Goal: Task Accomplishment & Management: Manage account settings

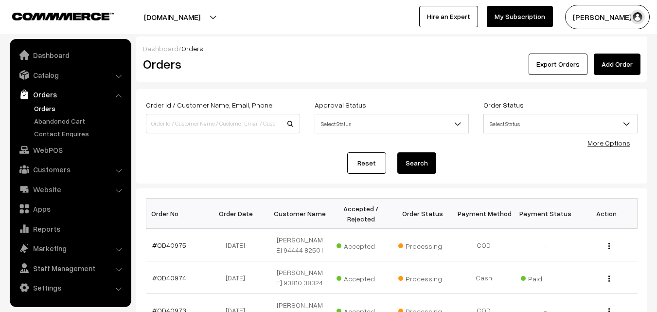
click at [53, 112] on link "Orders" at bounding box center [80, 108] width 96 height 10
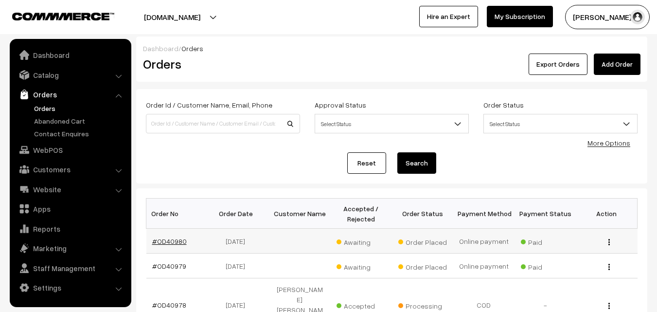
click at [176, 240] on link "#OD40980" at bounding box center [169, 241] width 35 height 8
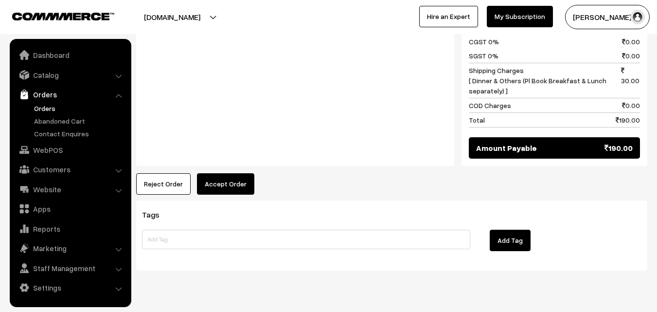
click at [221, 173] on button "Accept Order" at bounding box center [225, 183] width 57 height 21
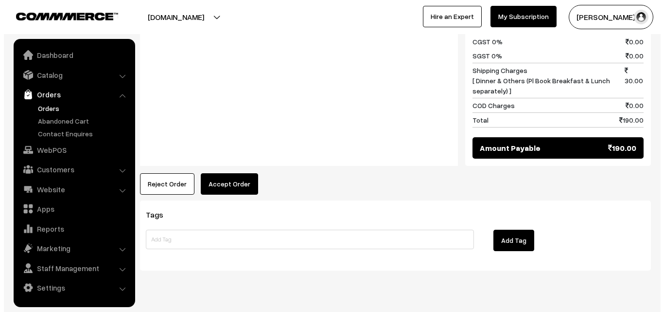
scroll to position [493, 0]
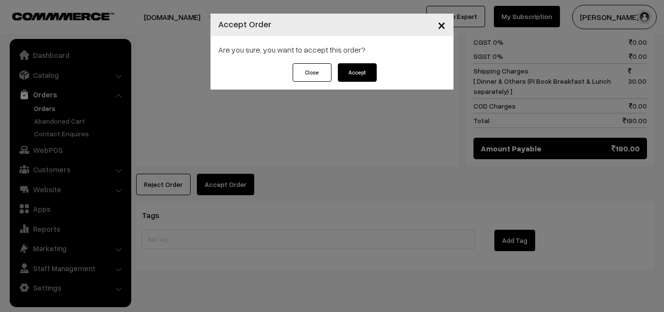
click at [356, 73] on button "Accept" at bounding box center [357, 72] width 39 height 18
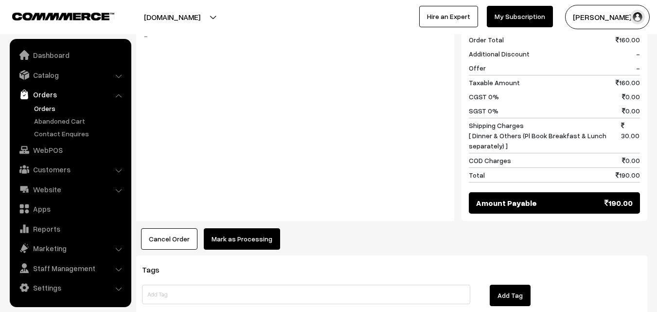
click at [219, 228] on button "Mark as Processing" at bounding box center [242, 238] width 76 height 21
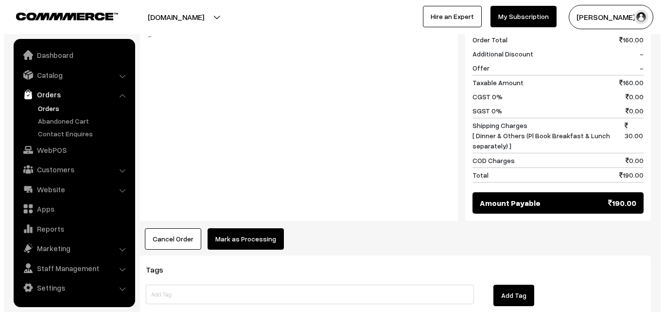
scroll to position [438, 0]
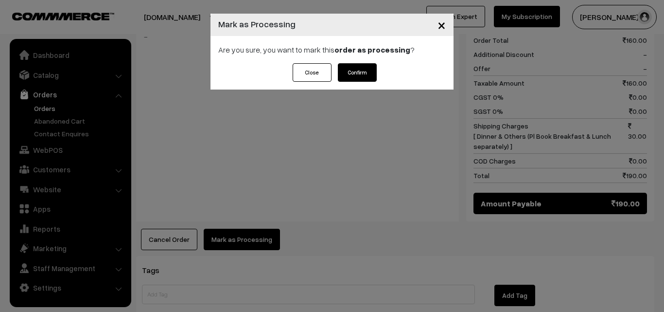
click at [372, 77] on button "Confirm" at bounding box center [357, 72] width 39 height 18
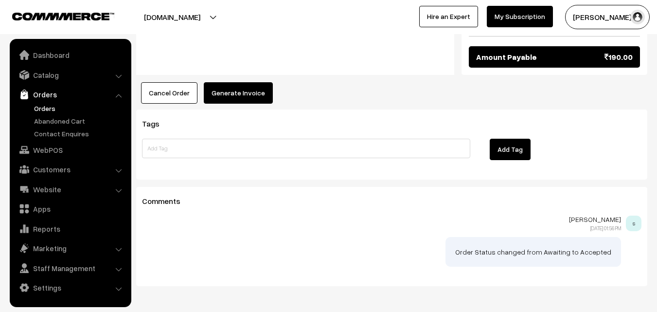
click at [257, 82] on button "Generate Invoice" at bounding box center [238, 92] width 69 height 21
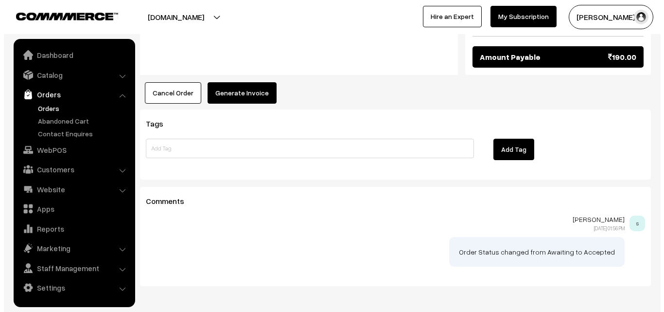
scroll to position [584, 0]
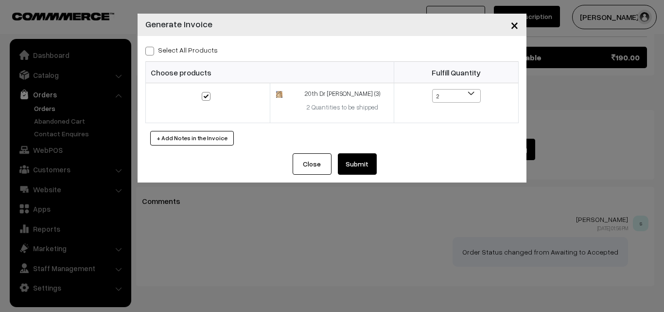
click at [176, 42] on div "Select All Products Choose products Fulfill Quantity 2 1 2" at bounding box center [332, 94] width 389 height 117
click at [175, 47] on label "Select All Products" at bounding box center [181, 50] width 72 height 10
click at [152, 47] on input "Select All Products" at bounding box center [148, 49] width 6 height 6
checkbox input "true"
click at [367, 166] on button "Submit" at bounding box center [357, 163] width 39 height 21
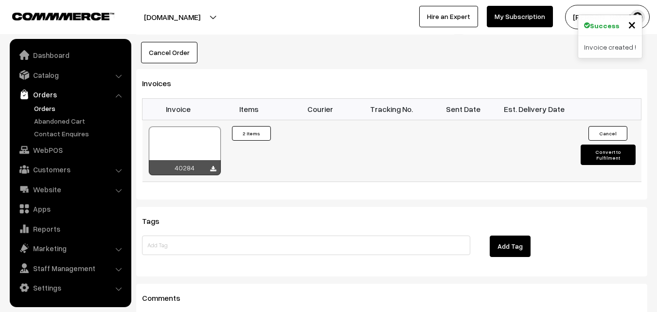
scroll to position [632, 0]
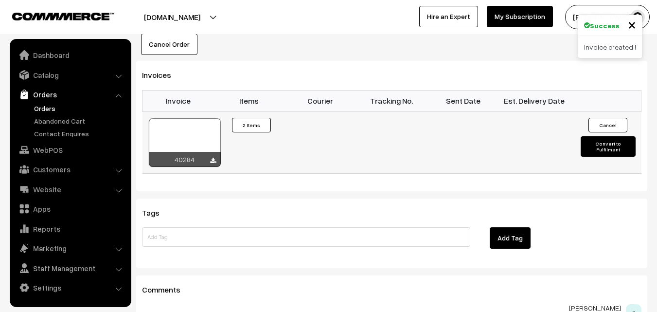
click at [193, 118] on div at bounding box center [185, 142] width 72 height 49
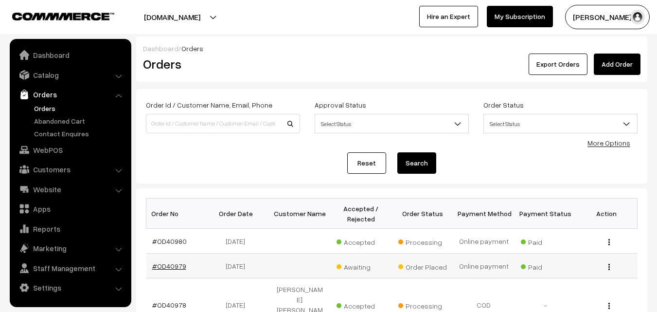
click at [166, 262] on link "#OD40979" at bounding box center [169, 266] width 34 height 8
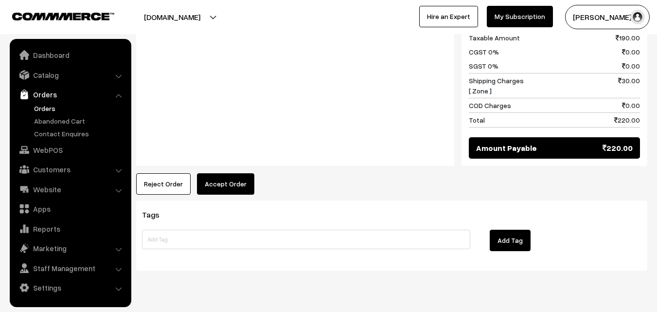
click at [231, 148] on div "Product Price Tax Rate Quantity Total 20th With Rice 190.00 - -" at bounding box center [391, 20] width 511 height 350
click at [231, 173] on button "Accept Order" at bounding box center [225, 183] width 57 height 21
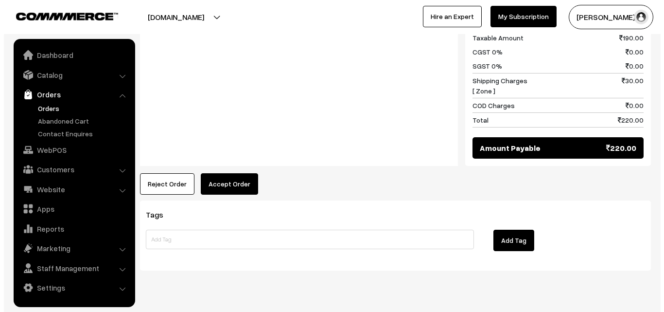
scroll to position [483, 0]
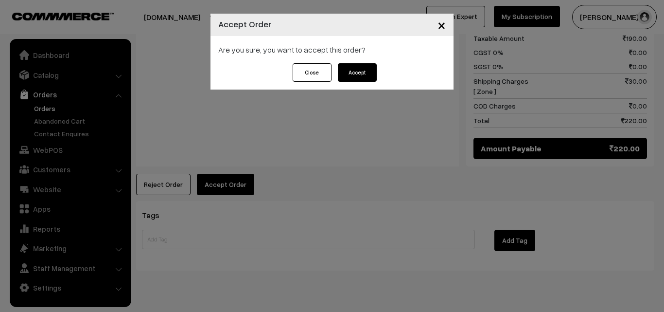
click at [358, 80] on button "Accept" at bounding box center [357, 72] width 39 height 18
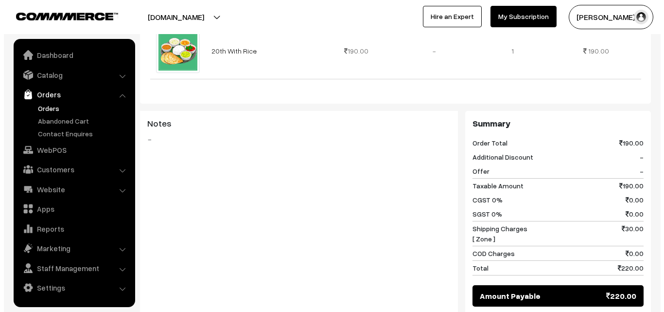
scroll to position [340, 0]
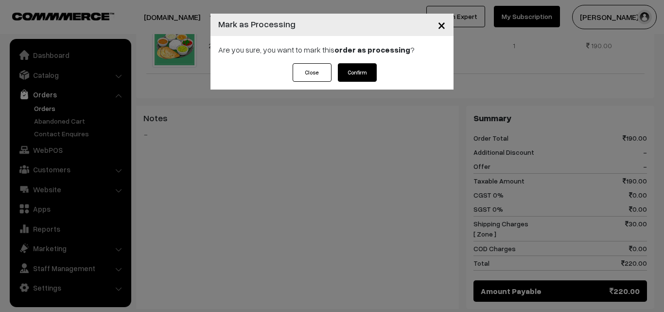
click at [369, 61] on div "Are you sure, you want to mark this order as processing ?" at bounding box center [331, 49] width 243 height 27
click at [367, 64] on button "Confirm" at bounding box center [357, 72] width 39 height 18
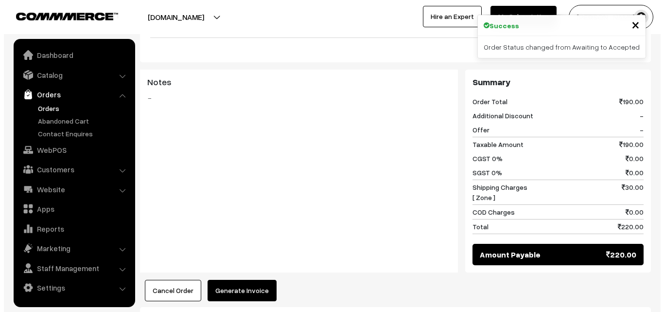
scroll to position [389, 0]
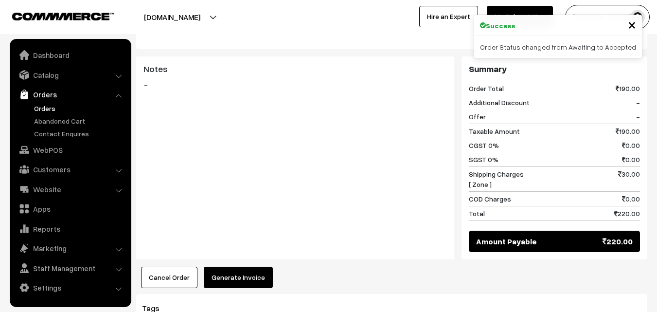
click at [241, 266] on button "Generate Invoice" at bounding box center [238, 276] width 69 height 21
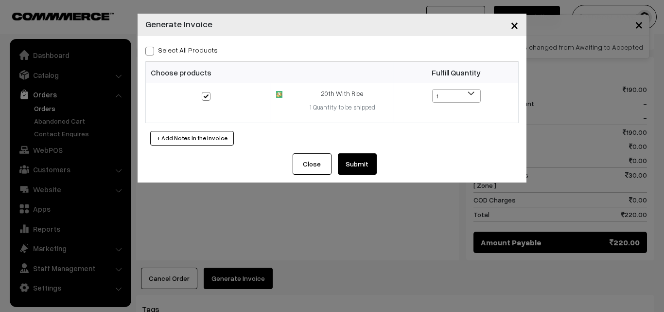
click at [191, 43] on div "Select All Products Choose products Fulfill Quantity 1 1" at bounding box center [332, 94] width 389 height 117
click at [191, 45] on label "Select All Products" at bounding box center [181, 50] width 72 height 10
click at [152, 46] on input "Select All Products" at bounding box center [148, 49] width 6 height 6
checkbox input "true"
click at [373, 161] on button "Submit" at bounding box center [357, 163] width 39 height 21
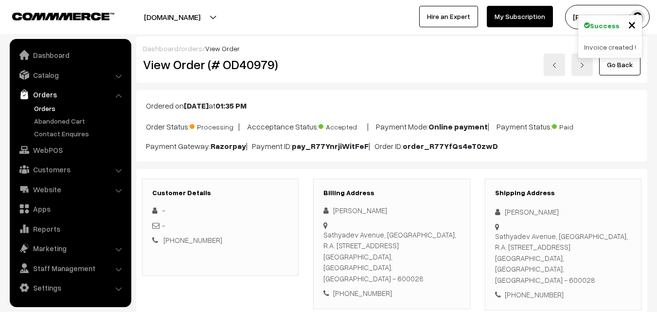
scroll to position [583, 0]
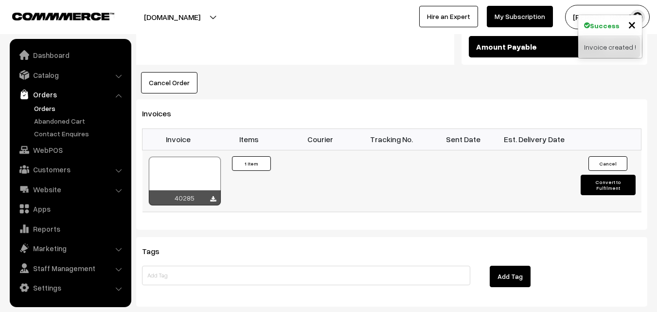
click at [200, 157] on div at bounding box center [185, 181] width 72 height 49
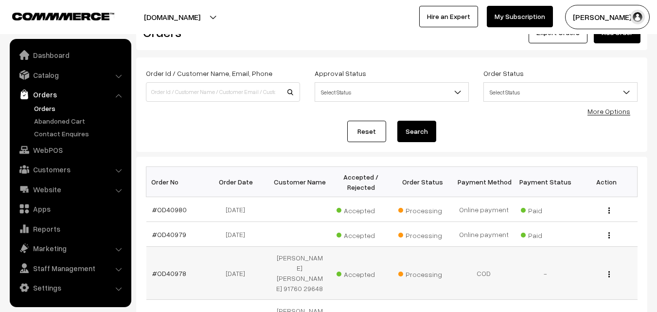
scroll to position [49, 0]
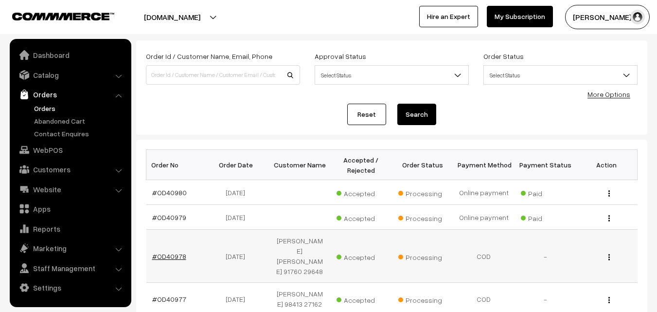
click at [174, 252] on link "#OD40978" at bounding box center [169, 256] width 34 height 8
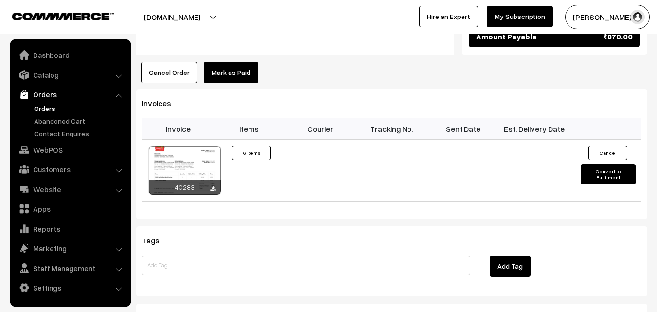
scroll to position [729, 0]
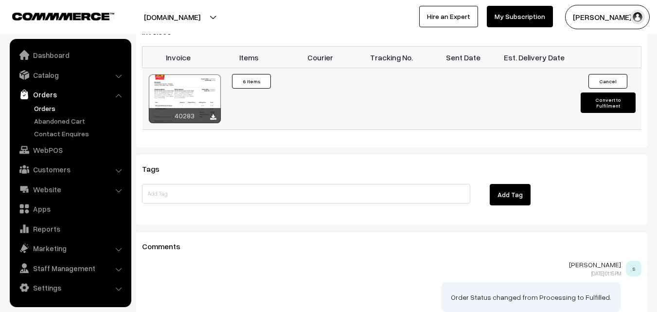
click at [201, 87] on div at bounding box center [185, 98] width 72 height 49
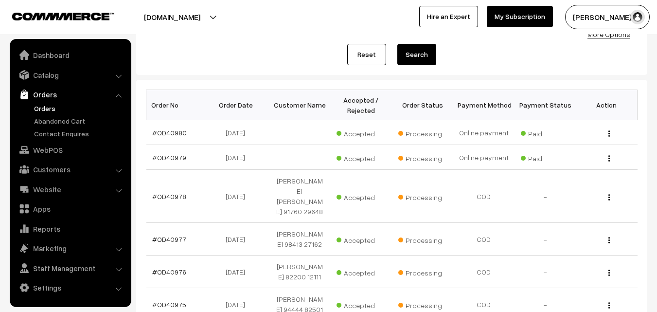
scroll to position [146, 0]
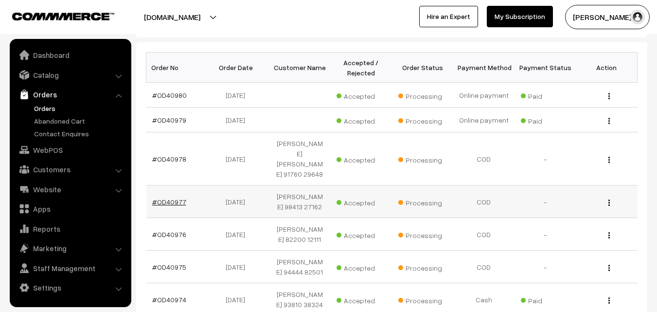
click at [170, 197] on link "#OD40977" at bounding box center [169, 201] width 34 height 8
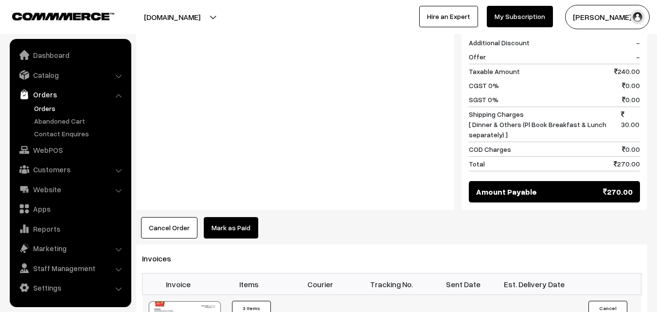
scroll to position [632, 0]
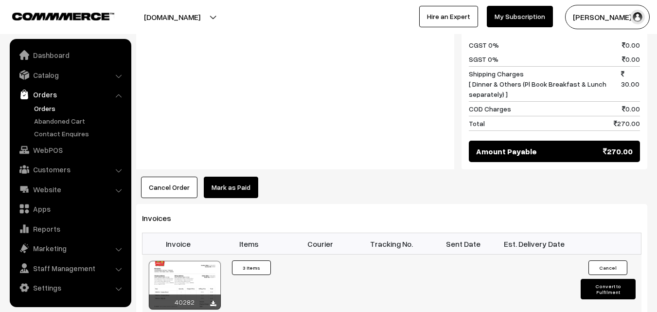
click at [199, 261] on div at bounding box center [185, 285] width 72 height 49
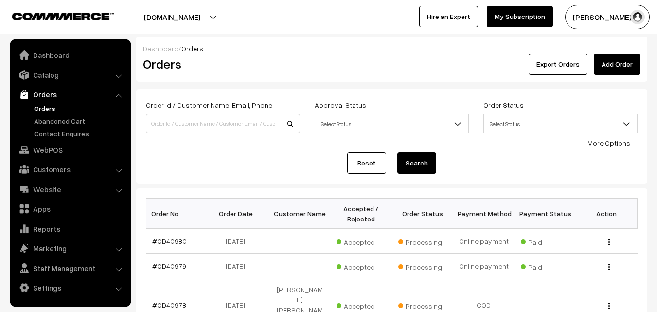
scroll to position [194, 0]
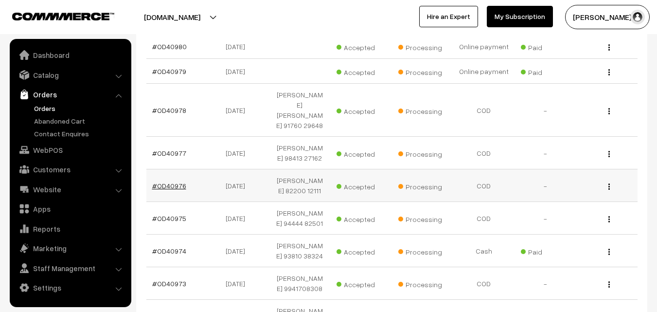
click at [175, 181] on link "#OD40976" at bounding box center [169, 185] width 34 height 8
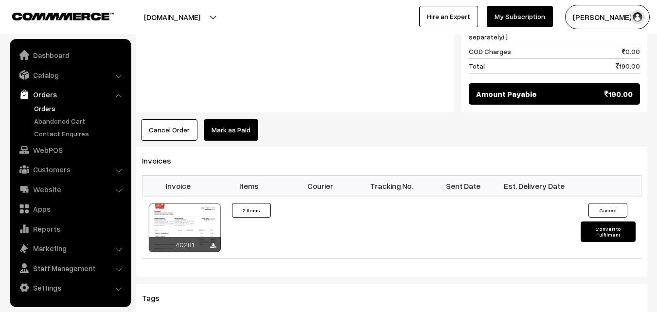
scroll to position [729, 0]
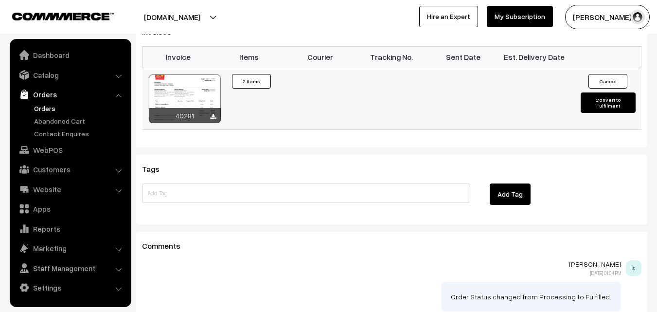
click at [206, 84] on div at bounding box center [185, 98] width 72 height 49
click at [54, 111] on link "Orders" at bounding box center [80, 108] width 96 height 10
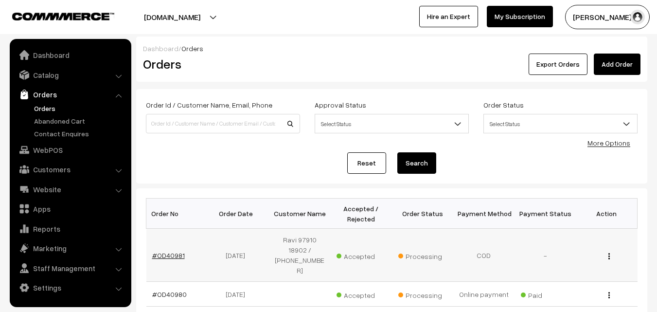
click at [170, 258] on link "#OD40981" at bounding box center [168, 255] width 33 height 8
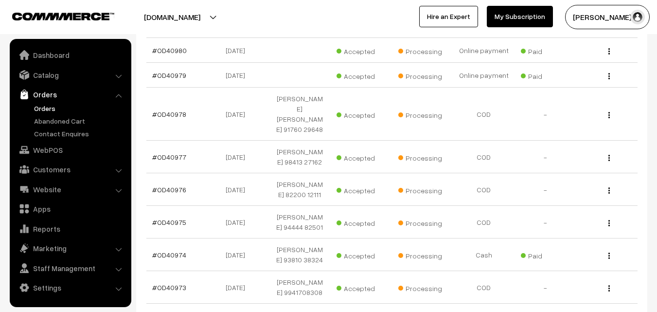
scroll to position [380, 0]
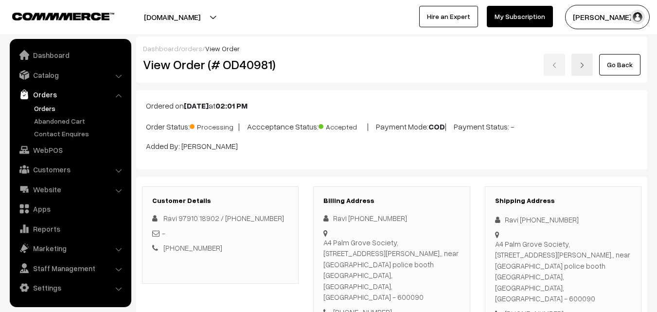
scroll to position [632, 0]
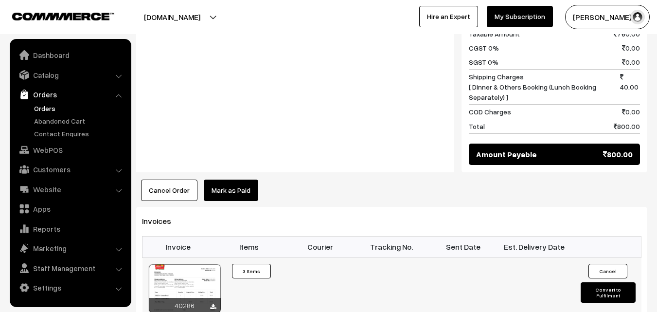
click at [193, 264] on div at bounding box center [185, 288] width 72 height 49
click at [57, 104] on link "Orders" at bounding box center [80, 108] width 96 height 10
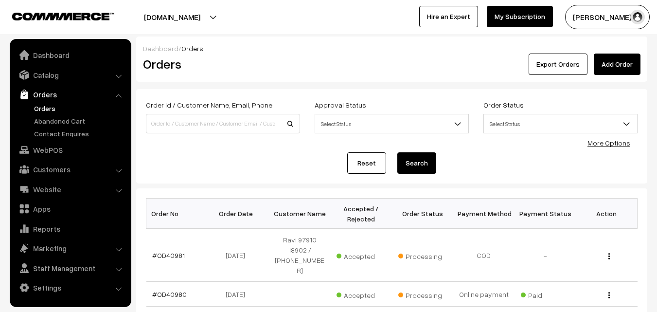
click at [274, 143] on div "Order Id / Customer Name, Email, Phone Approval Status Select Status Awaiting A…" at bounding box center [391, 136] width 491 height 75
click at [41, 109] on link "Orders" at bounding box center [80, 108] width 96 height 10
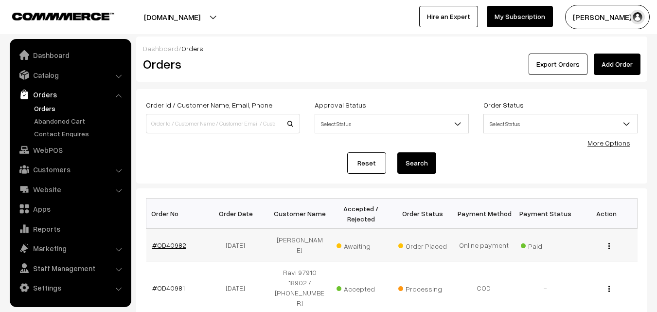
click at [171, 242] on link "#OD40982" at bounding box center [169, 245] width 34 height 8
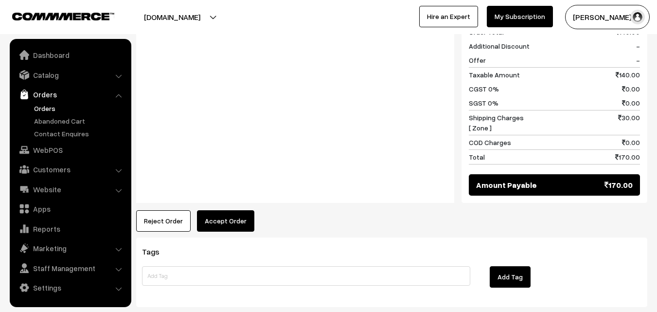
scroll to position [437, 0]
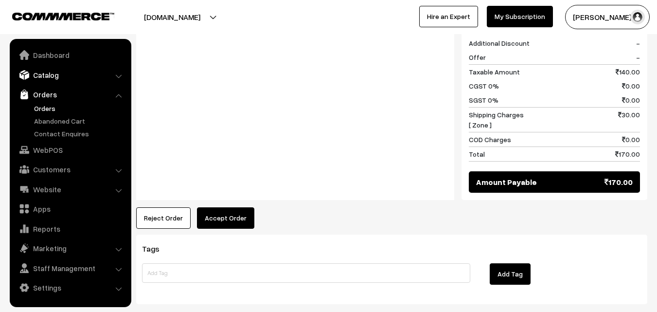
click at [55, 73] on link "Catalog" at bounding box center [70, 74] width 116 height 17
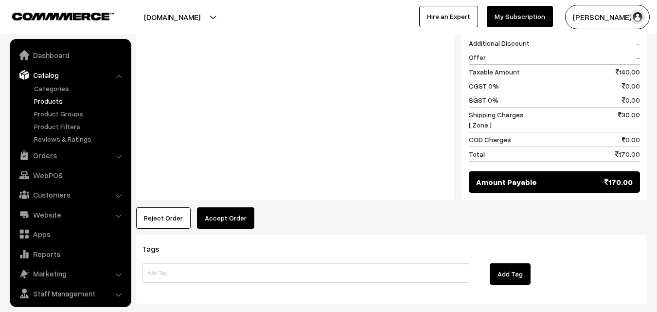
click at [51, 101] on link "Products" at bounding box center [80, 101] width 96 height 10
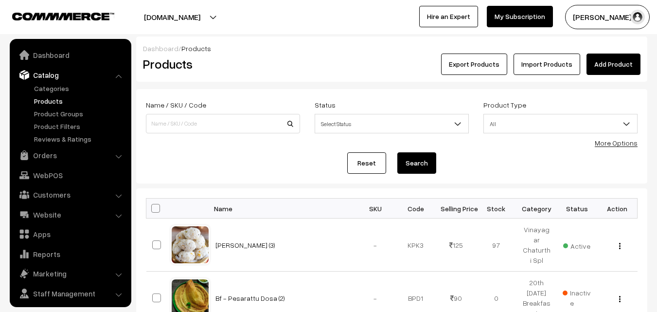
scroll to position [24, 0]
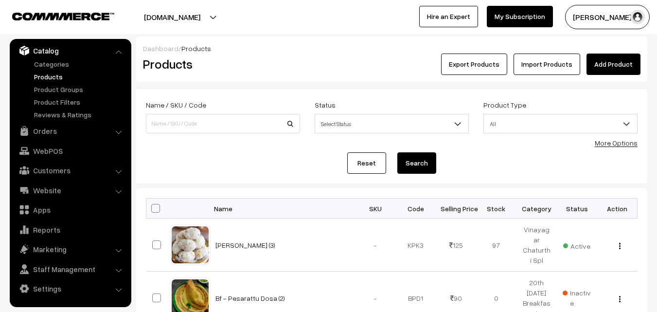
click at [626, 143] on link "More Options" at bounding box center [615, 143] width 43 height 8
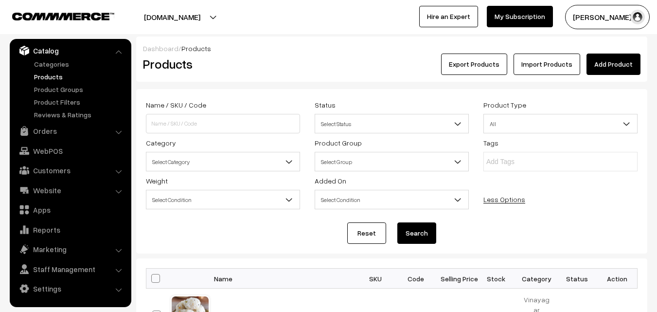
click at [277, 168] on span "Select Category" at bounding box center [222, 161] width 153 height 17
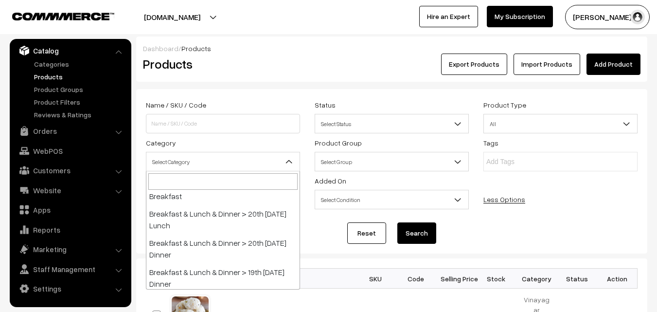
scroll to position [97, 0]
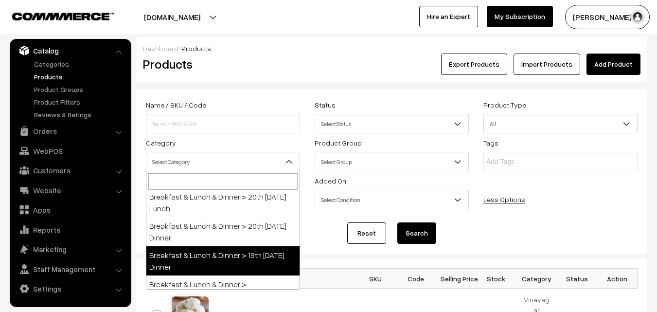
select select "96"
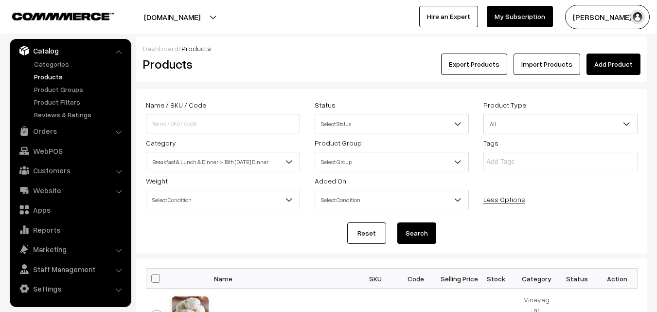
click at [408, 233] on button "Search" at bounding box center [416, 232] width 39 height 21
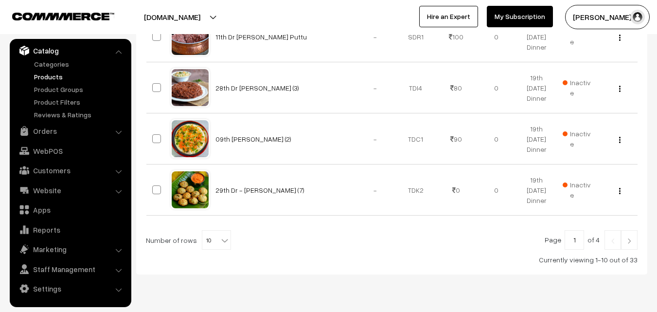
scroll to position [609, 0]
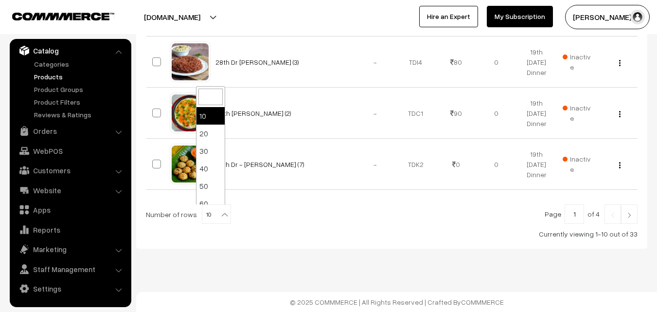
click at [209, 211] on span "10" at bounding box center [216, 214] width 28 height 19
select select "100"
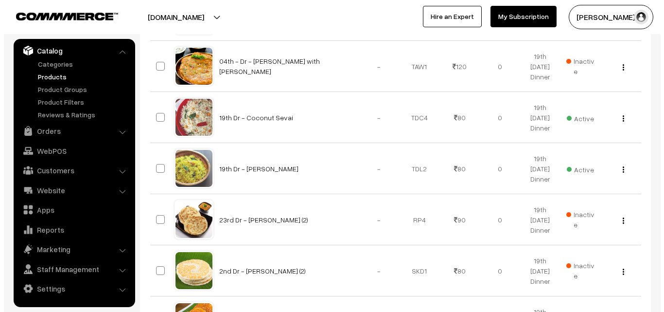
scroll to position [972, 0]
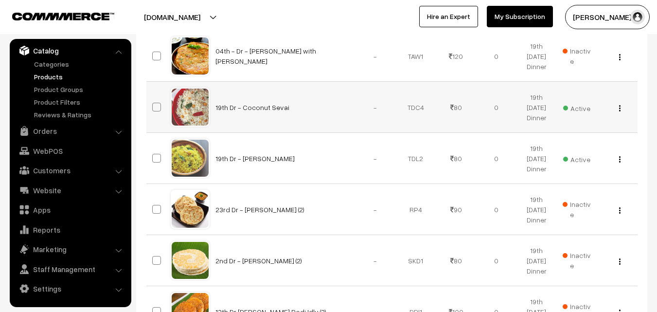
click at [573, 106] on span "Active" at bounding box center [576, 107] width 27 height 13
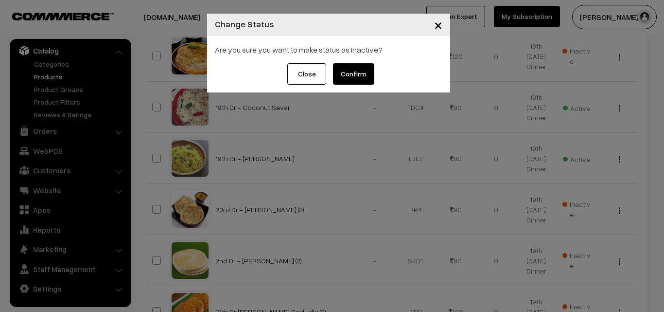
click at [360, 77] on button "Confirm" at bounding box center [353, 73] width 41 height 21
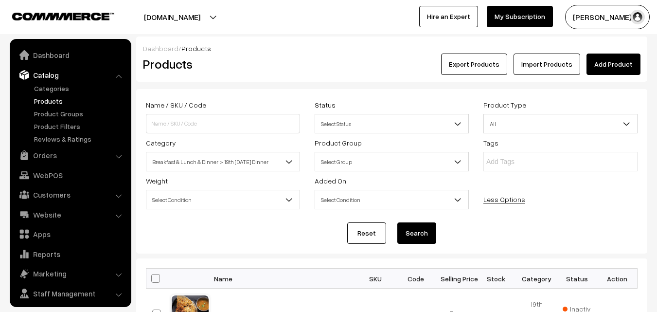
scroll to position [972, 0]
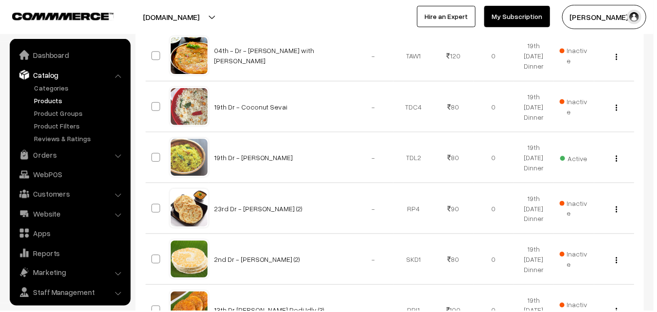
click at [570, 157] on span "Active" at bounding box center [576, 158] width 27 height 13
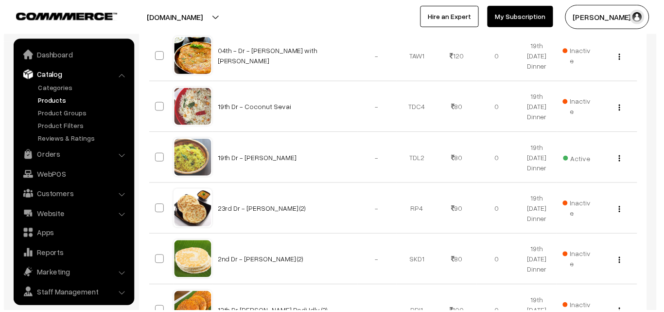
scroll to position [24, 0]
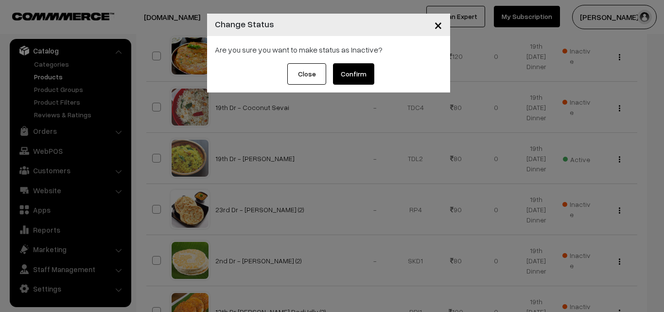
click at [346, 75] on button "Confirm" at bounding box center [353, 73] width 41 height 21
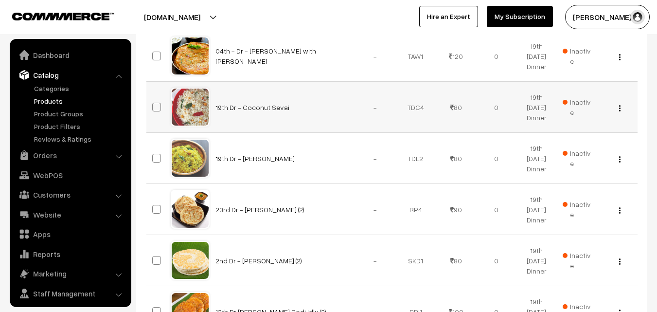
scroll to position [24, 0]
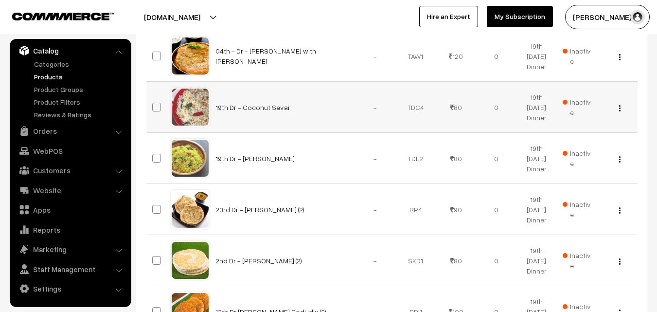
click at [619, 109] on img "button" at bounding box center [619, 108] width 1 height 6
drag, startPoint x: 605, startPoint y: 138, endPoint x: 528, endPoint y: 148, distance: 76.9
click at [604, 138] on link "Edit" at bounding box center [576, 143] width 83 height 21
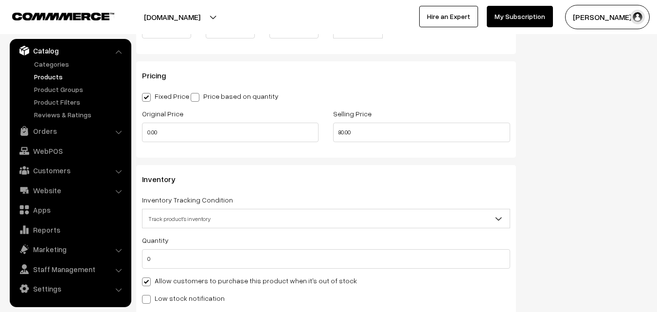
scroll to position [844, 0]
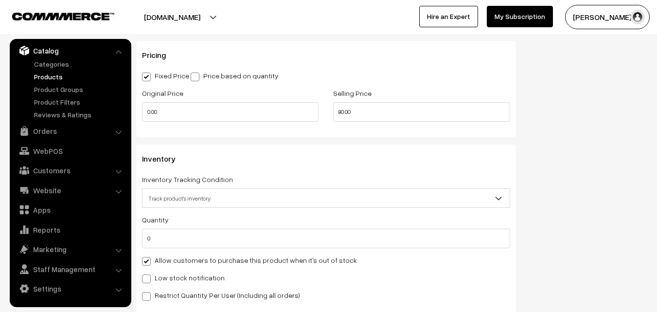
click at [173, 259] on label "Allow customers to purchase this product when it's out of stock" at bounding box center [249, 260] width 215 height 10
click at [148, 259] on input "Allow customers to purchase this product when it's out of stock" at bounding box center [145, 259] width 6 height 6
checkbox input "false"
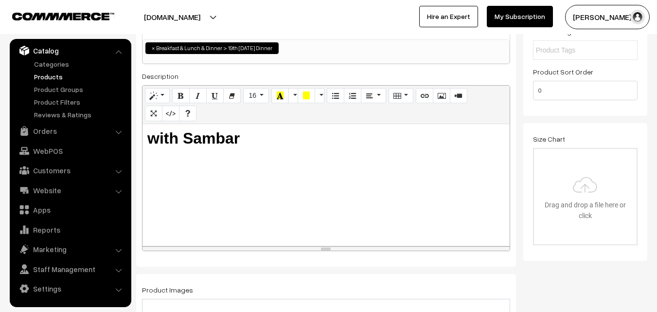
scroll to position [0, 0]
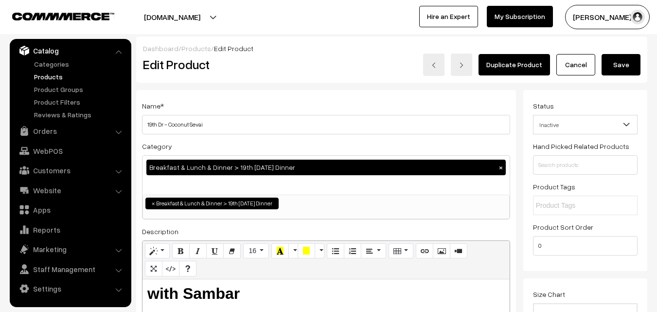
click at [629, 60] on button "Save" at bounding box center [620, 64] width 39 height 21
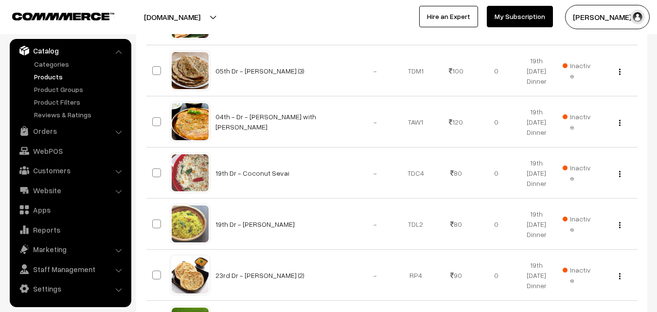
scroll to position [924, 0]
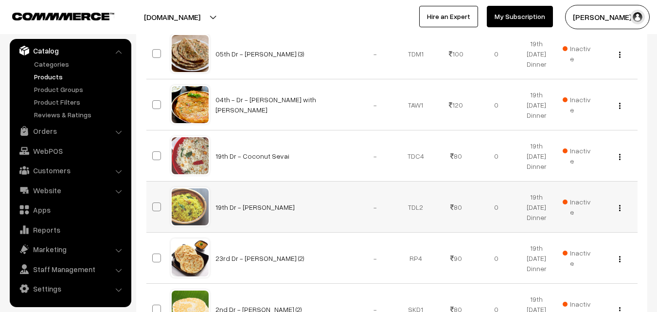
click at [620, 206] on img "button" at bounding box center [619, 208] width 1 height 6
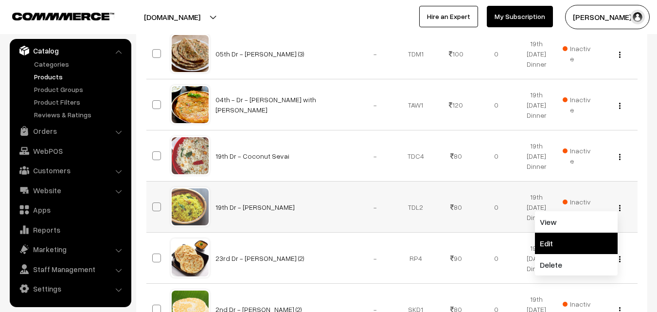
click at [574, 244] on link "Edit" at bounding box center [576, 242] width 83 height 21
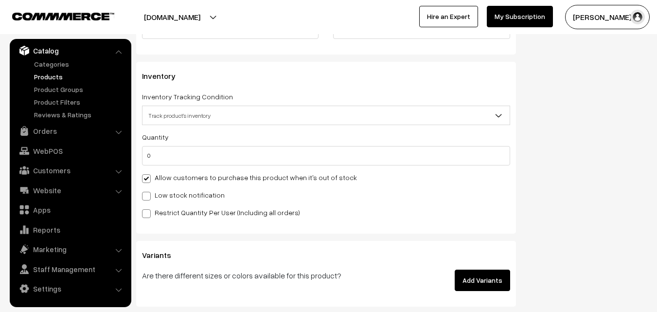
scroll to position [972, 0]
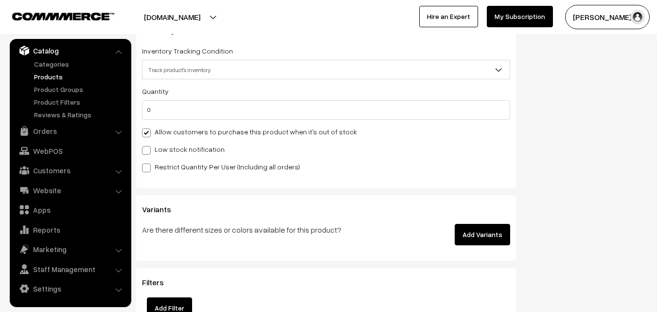
click at [184, 129] on label "Allow customers to purchase this product when it's out of stock" at bounding box center [249, 131] width 215 height 10
click at [148, 129] on input "Allow customers to purchase this product when it's out of stock" at bounding box center [145, 131] width 6 height 6
checkbox input "false"
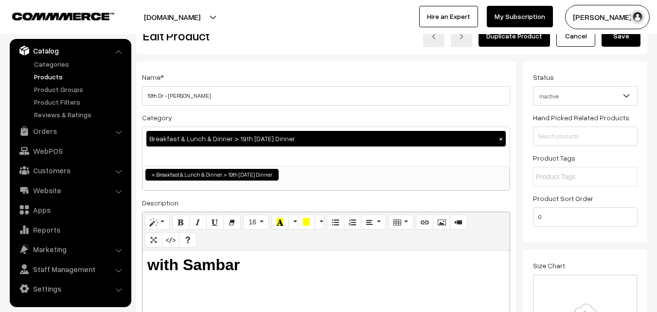
scroll to position [0, 0]
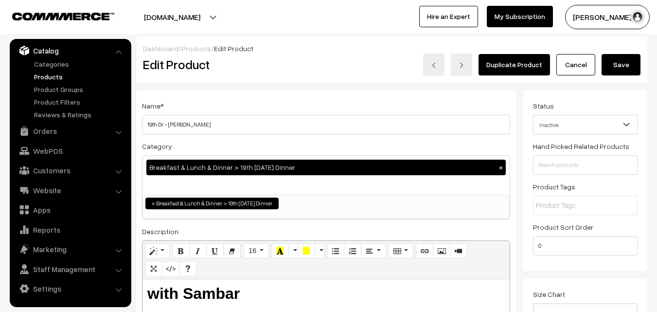
click at [626, 66] on button "Save" at bounding box center [620, 64] width 39 height 21
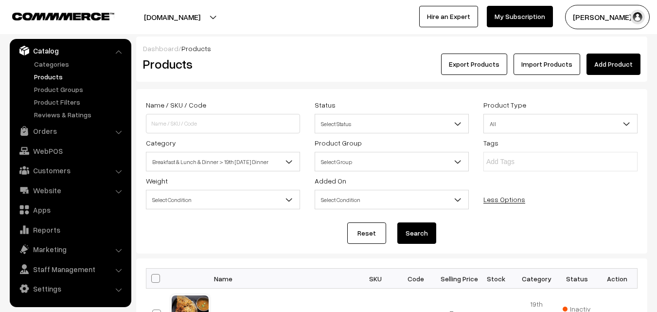
click at [156, 276] on span at bounding box center [155, 278] width 9 height 9
click at [153, 276] on input "checkbox" at bounding box center [149, 278] width 6 height 6
checkbox input "true"
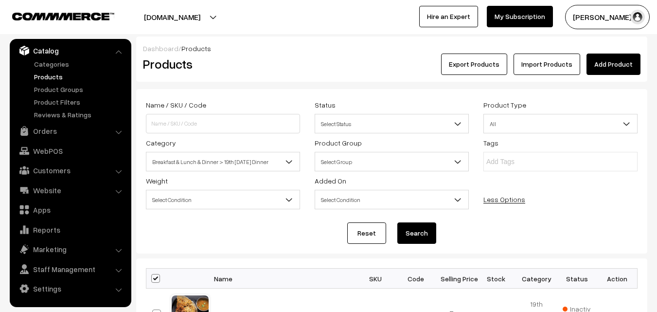
checkbox input "true"
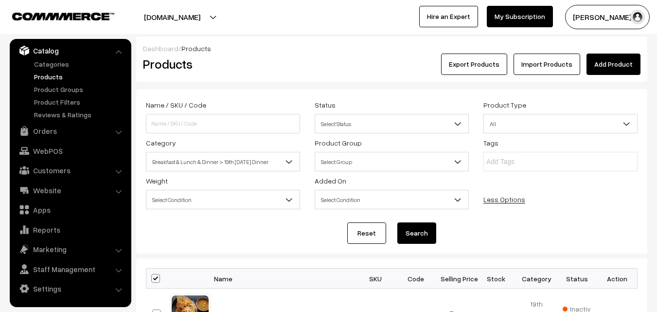
checkbox input "true"
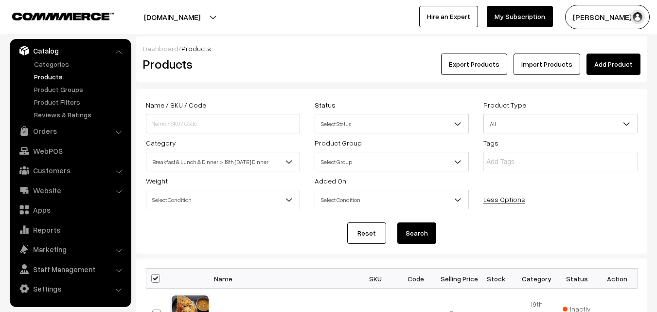
checkbox input "true"
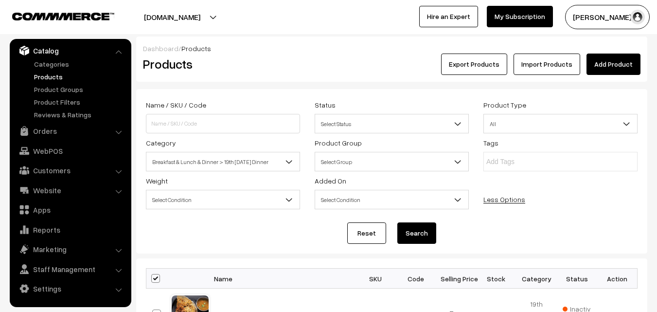
checkbox input "true"
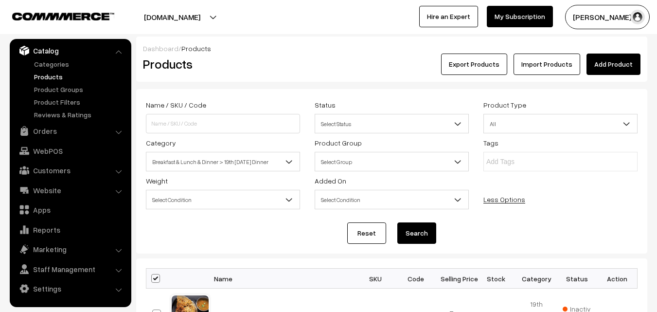
checkbox input "true"
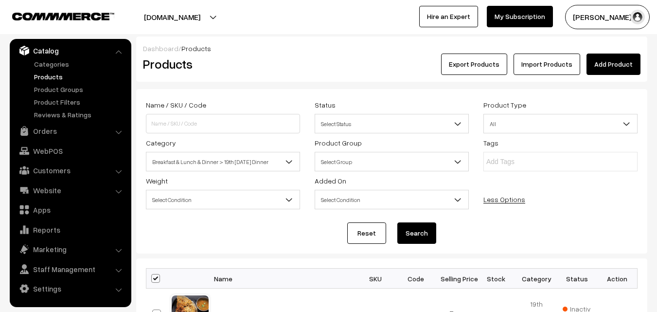
checkbox input "true"
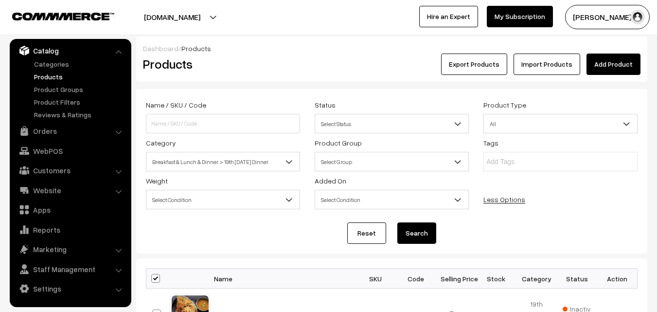
checkbox input "true"
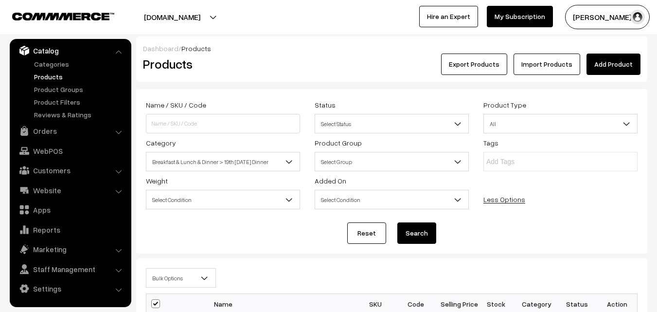
click at [174, 278] on span "Bulk Options" at bounding box center [180, 277] width 69 height 17
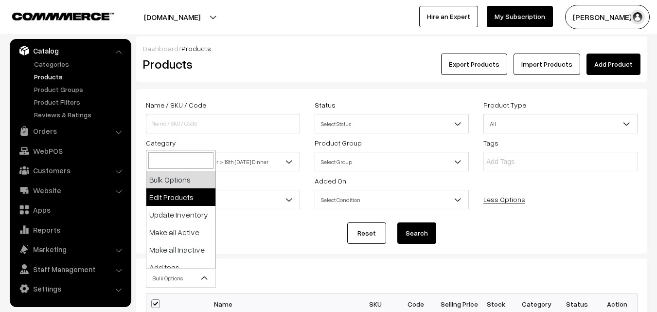
select select "editProduct"
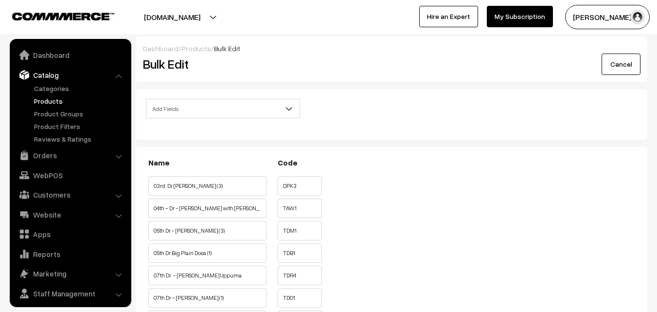
scroll to position [24, 0]
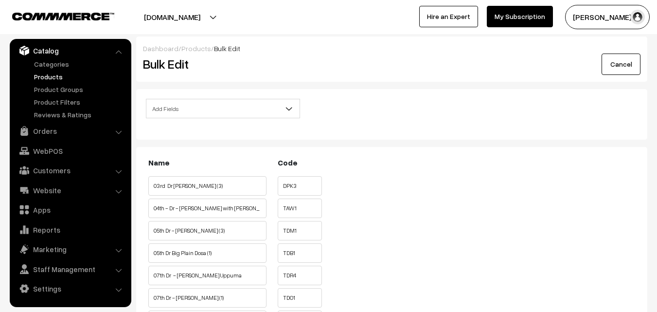
click at [196, 103] on span "Add Fields" at bounding box center [222, 108] width 153 height 17
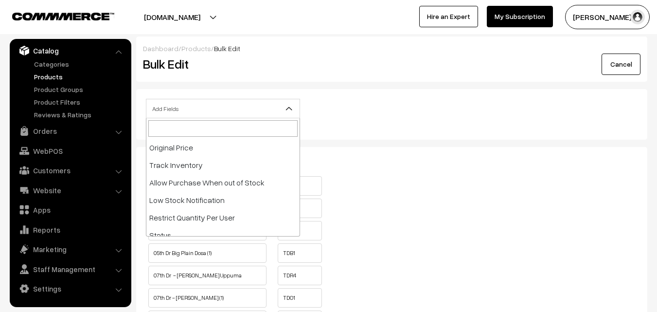
scroll to position [97, 0]
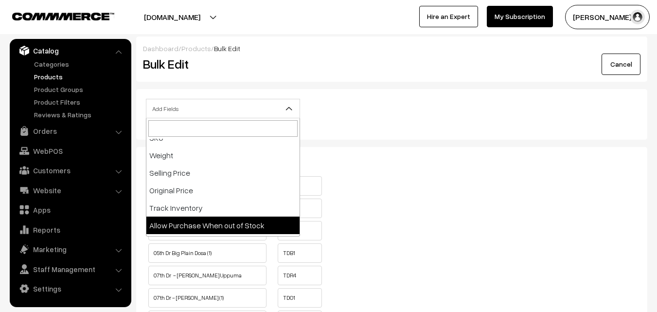
select select "allow-purchase"
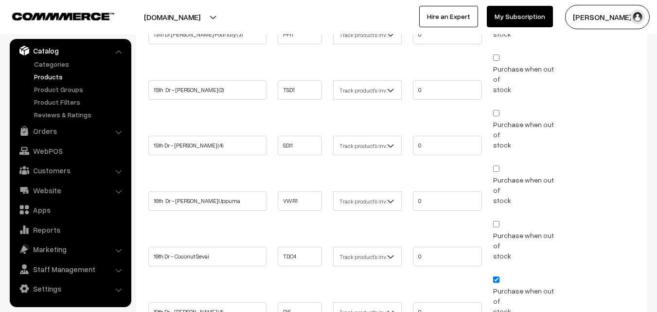
scroll to position [924, 0]
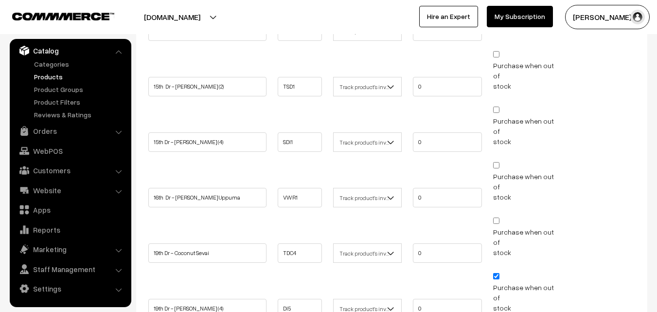
click at [499, 273] on input "Purchase when out of stock" at bounding box center [496, 276] width 6 height 6
checkbox input "false"
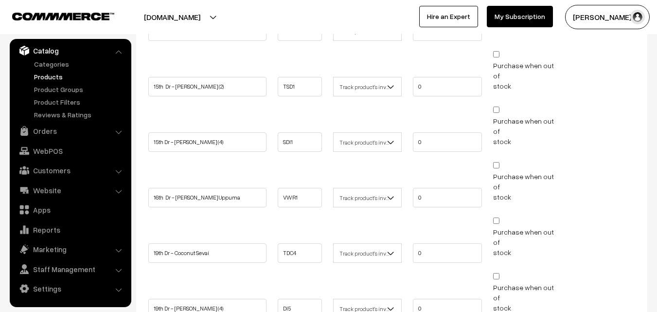
checkbox input "false"
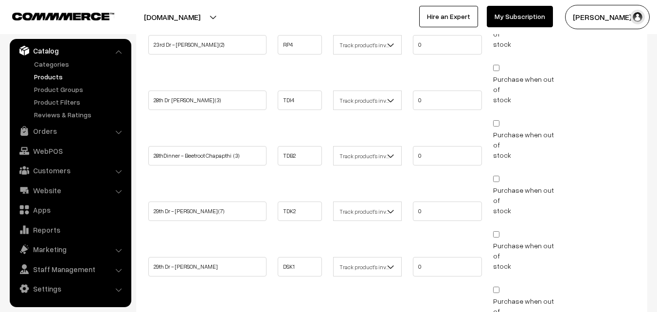
scroll to position [1483, 0]
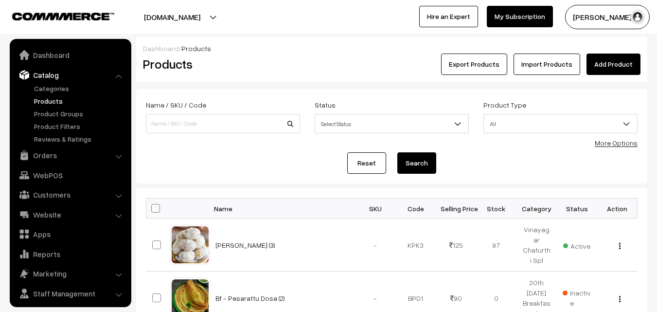
scroll to position [24, 0]
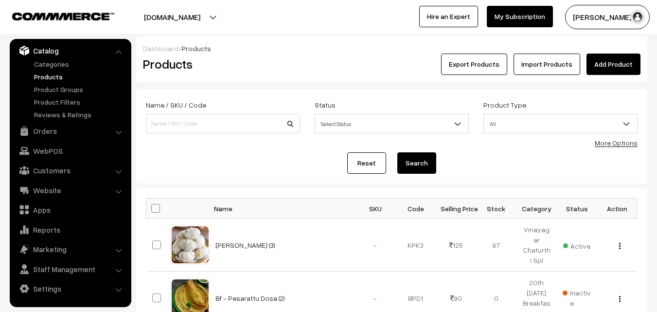
click at [614, 146] on link "More Options" at bounding box center [615, 143] width 43 height 8
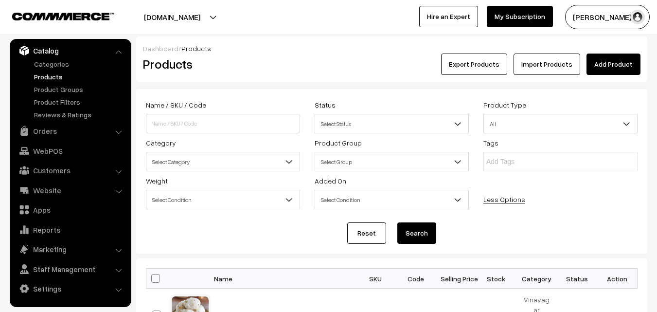
click at [226, 157] on span "Select Category" at bounding box center [222, 161] width 153 height 17
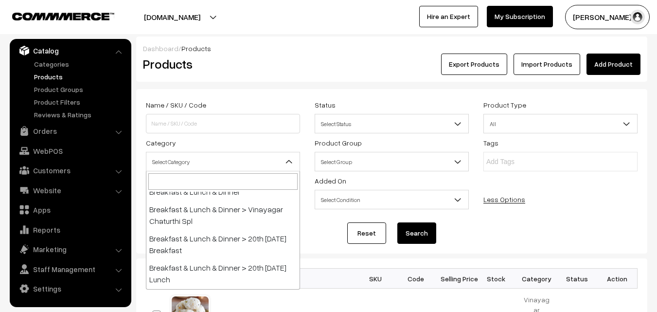
scroll to position [49, 0]
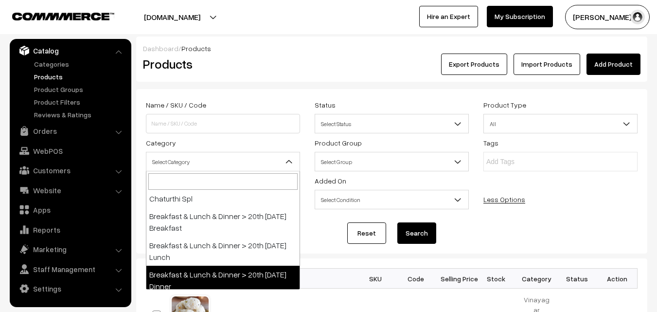
select select "68"
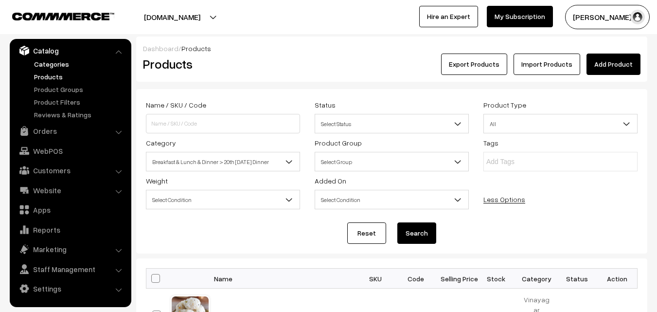
click at [79, 63] on link "Categories" at bounding box center [80, 64] width 96 height 10
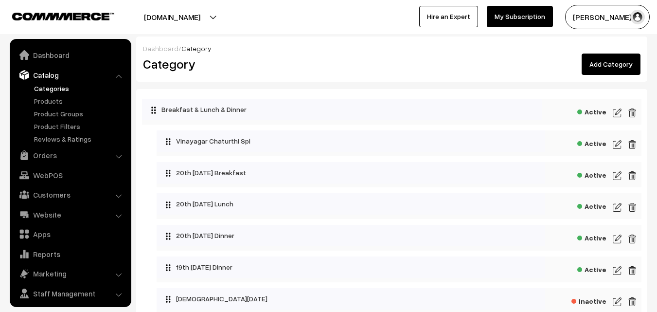
scroll to position [24, 0]
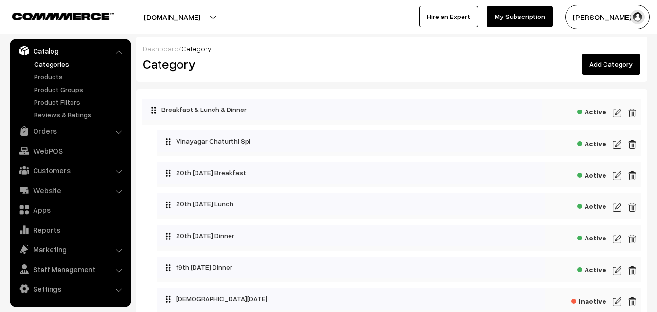
click at [614, 272] on img at bounding box center [616, 270] width 9 height 12
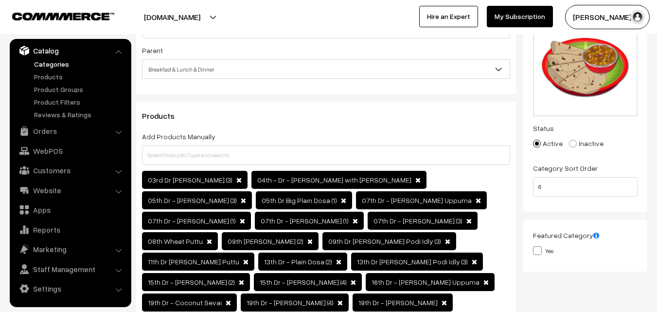
scroll to position [97, 0]
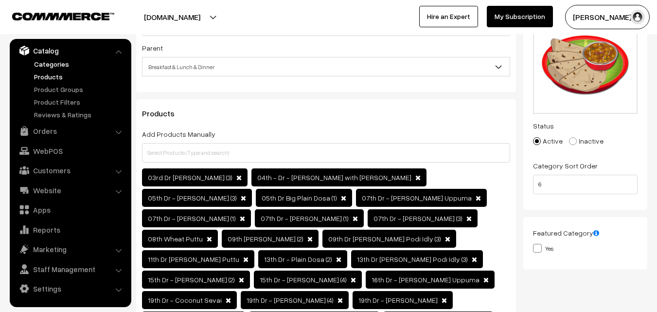
click at [47, 75] on link "Products" at bounding box center [80, 76] width 96 height 10
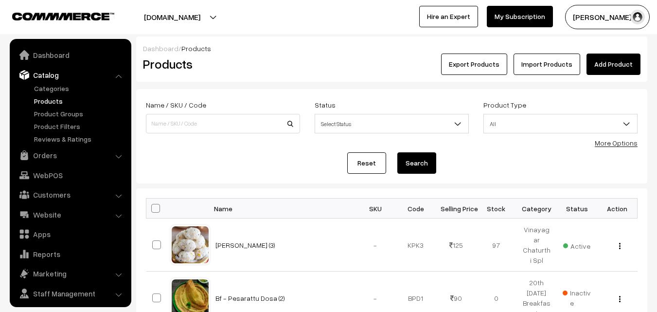
scroll to position [24, 0]
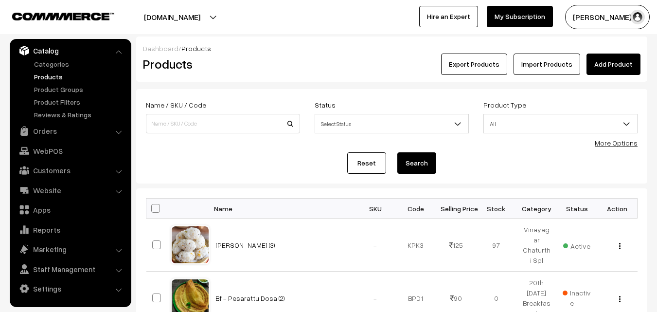
click at [611, 143] on link "More Options" at bounding box center [615, 143] width 43 height 8
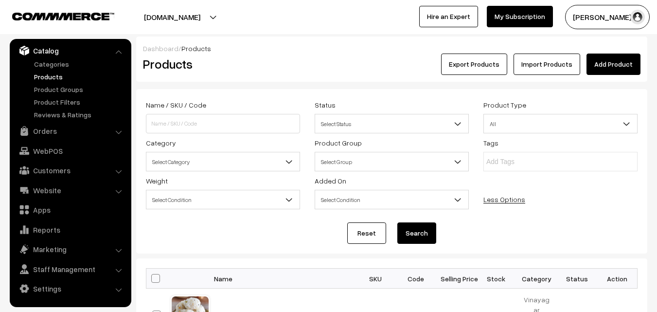
click at [208, 165] on span "Select Category" at bounding box center [222, 161] width 153 height 17
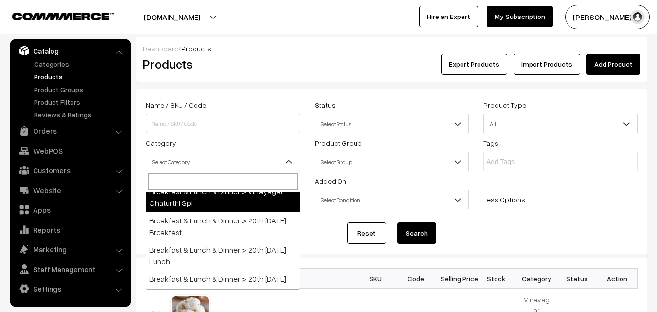
scroll to position [97, 0]
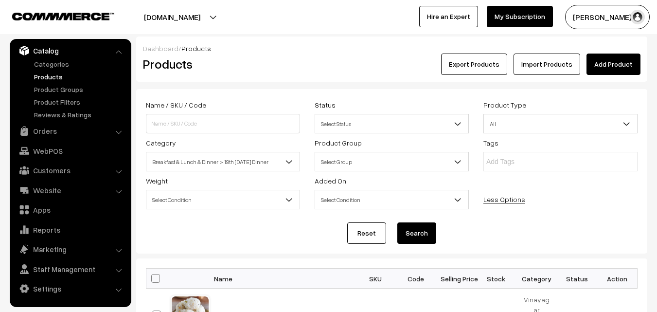
select select "96"
drag, startPoint x: 412, startPoint y: 227, endPoint x: 403, endPoint y: 233, distance: 10.5
click at [413, 227] on button "Search" at bounding box center [416, 232] width 39 height 21
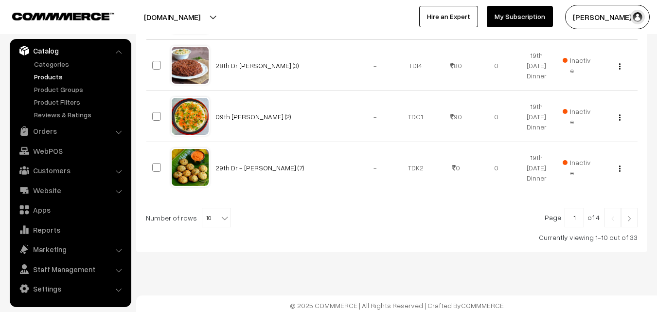
scroll to position [609, 0]
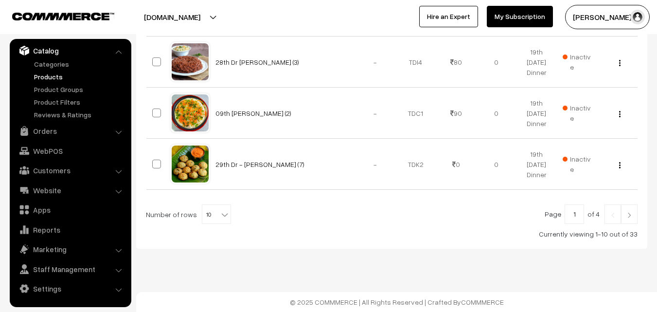
click at [208, 217] on span "10" at bounding box center [216, 214] width 28 height 19
select select "100"
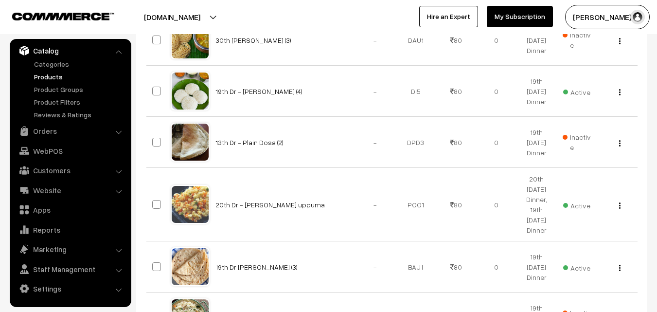
scroll to position [1604, 0]
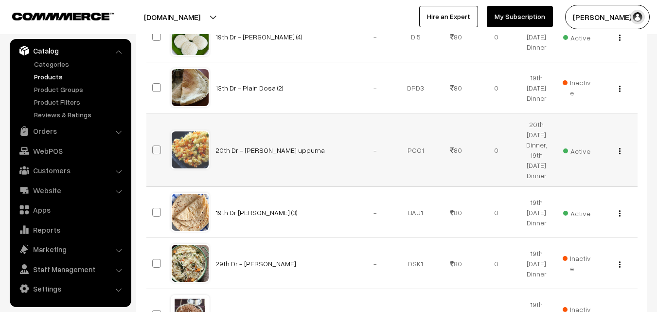
click at [619, 153] on img "button" at bounding box center [619, 151] width 1 height 6
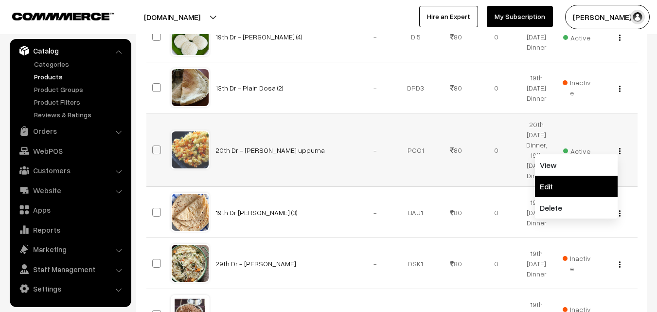
click at [598, 183] on link "Edit" at bounding box center [576, 185] width 83 height 21
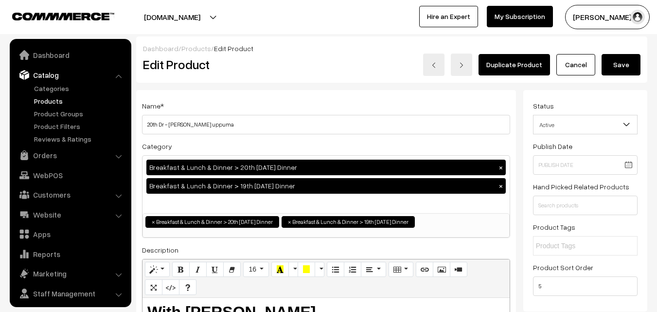
scroll to position [24, 0]
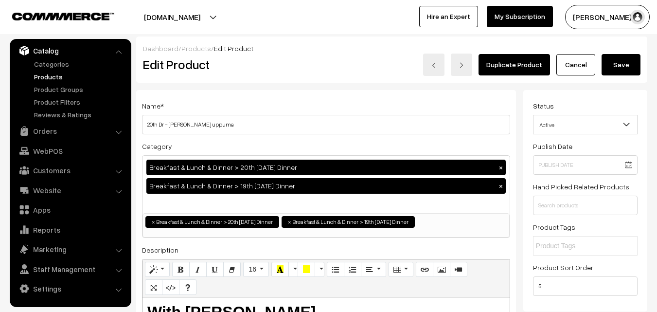
click at [500, 186] on button "×" at bounding box center [500, 185] width 9 height 9
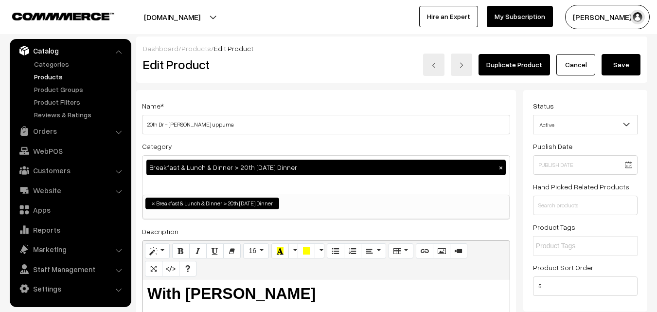
click at [624, 63] on button "Save" at bounding box center [620, 64] width 39 height 21
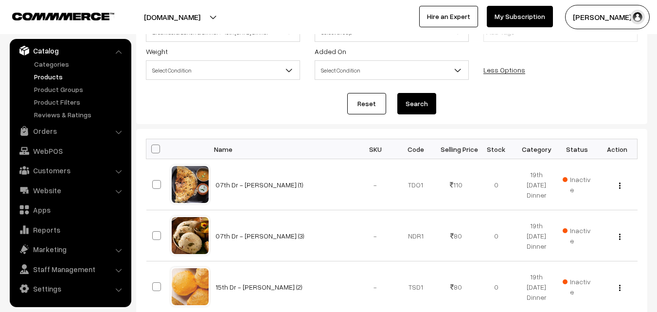
scroll to position [55, 0]
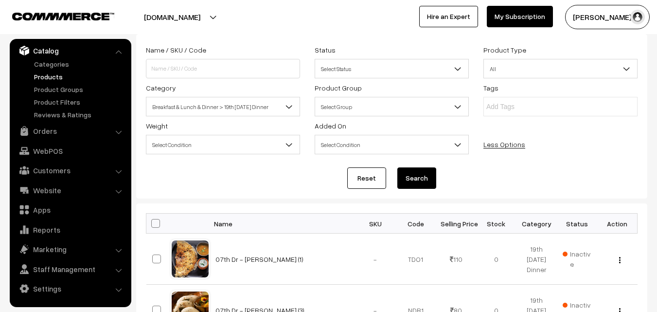
click at [43, 77] on link "Products" at bounding box center [80, 76] width 96 height 10
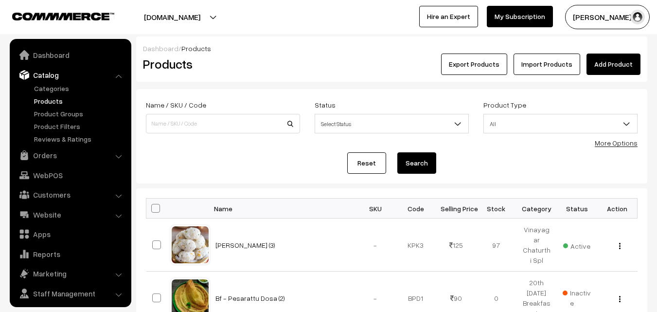
scroll to position [24, 0]
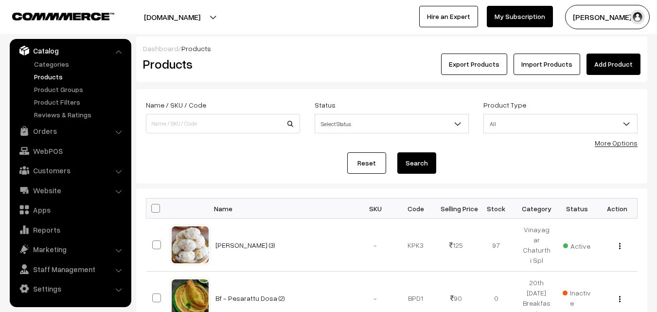
click at [626, 141] on link "More Options" at bounding box center [615, 143] width 43 height 8
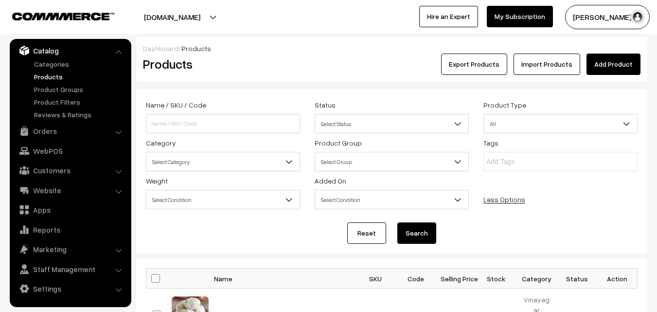
click at [251, 148] on div "Category Select Category Breakfast & Lunch & Dinner Breakfast & Lunch & Dinner …" at bounding box center [223, 154] width 169 height 35
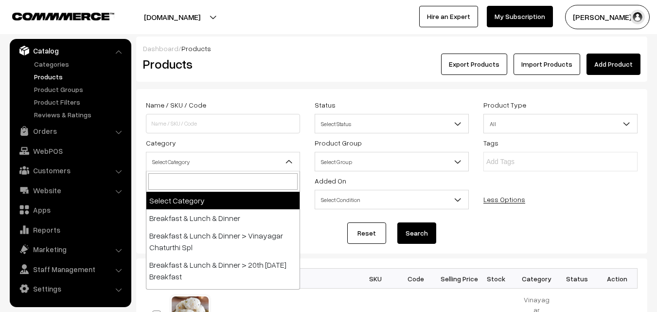
click at [245, 158] on span "Select Category" at bounding box center [222, 161] width 153 height 17
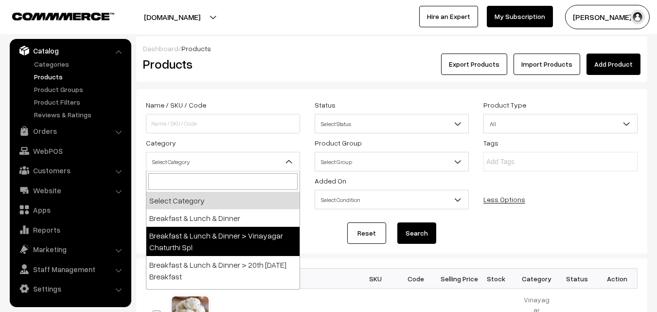
scroll to position [49, 0]
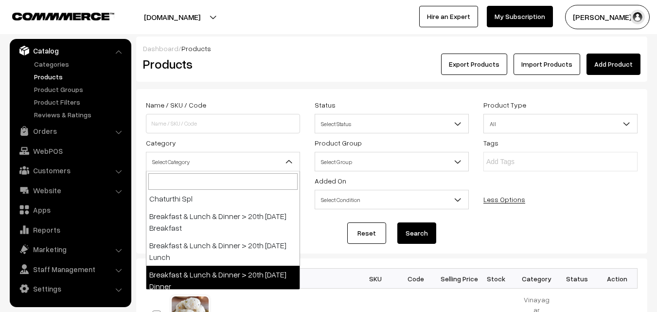
select select "68"
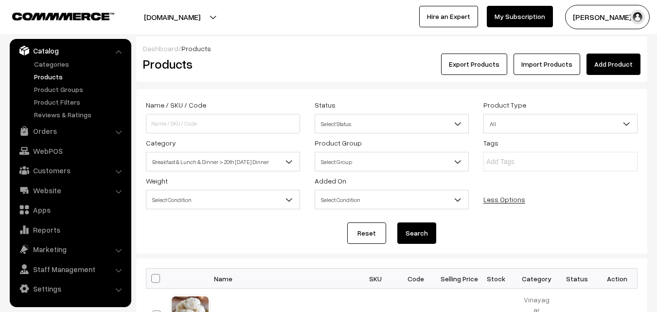
click at [417, 229] on button "Search" at bounding box center [416, 232] width 39 height 21
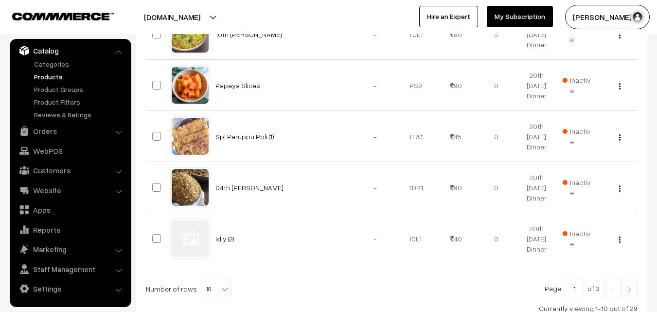
scroll to position [609, 0]
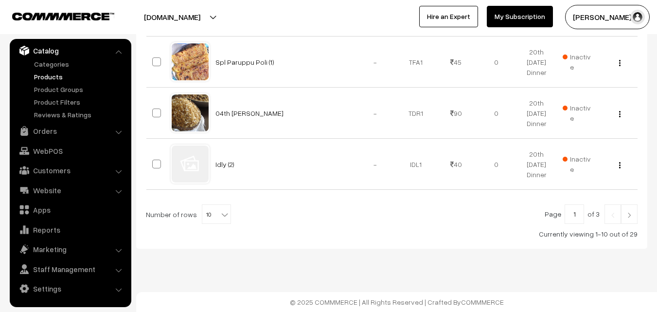
click at [208, 212] on span "10" at bounding box center [216, 214] width 28 height 19
select select "100"
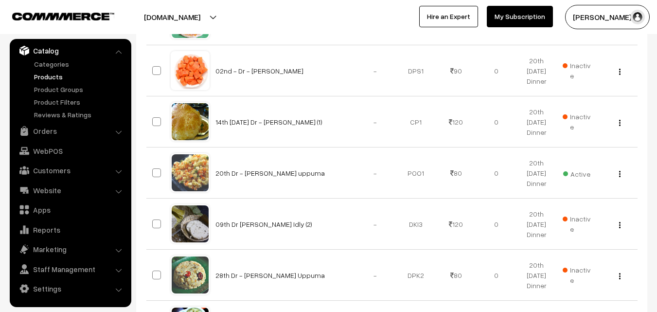
scroll to position [1069, 0]
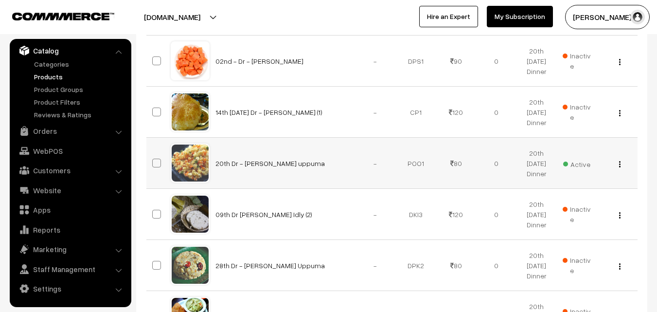
click at [619, 163] on img "button" at bounding box center [619, 164] width 1 height 6
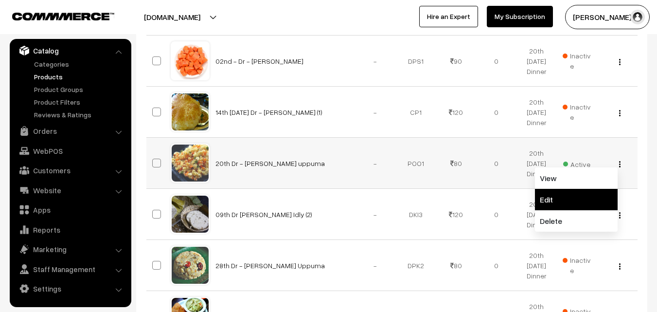
drag, startPoint x: 596, startPoint y: 199, endPoint x: 544, endPoint y: 189, distance: 52.9
click at [595, 199] on link "Edit" at bounding box center [576, 199] width 83 height 21
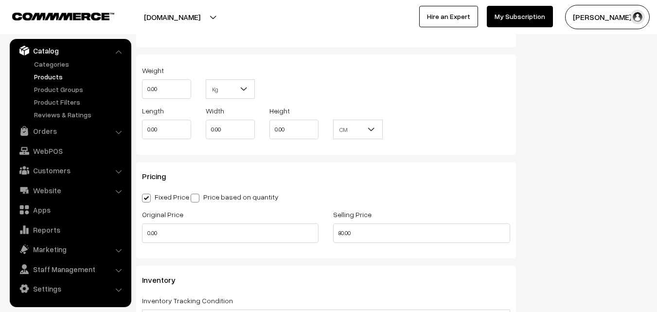
scroll to position [924, 0]
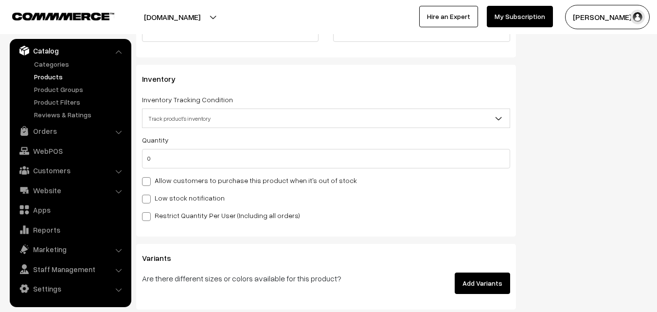
click at [196, 181] on label "Allow customers to purchase this product when it's out of stock" at bounding box center [249, 180] width 215 height 10
click at [148, 181] on input "Allow customers to purchase this product when it's out of stock" at bounding box center [145, 179] width 6 height 6
checkbox input "true"
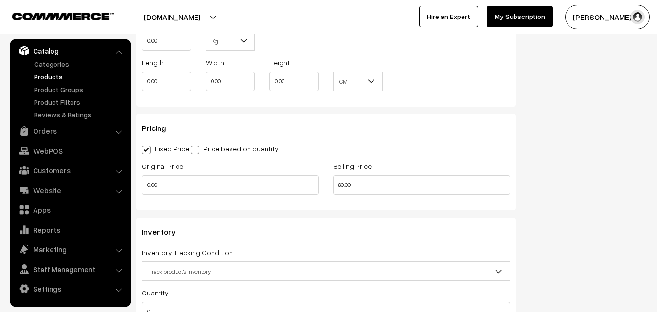
scroll to position [0, 0]
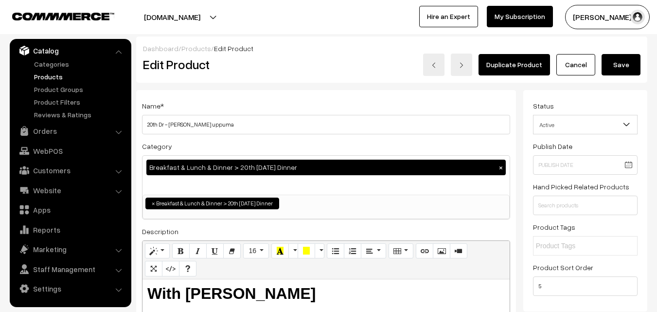
click at [625, 58] on button "Save" at bounding box center [620, 64] width 39 height 21
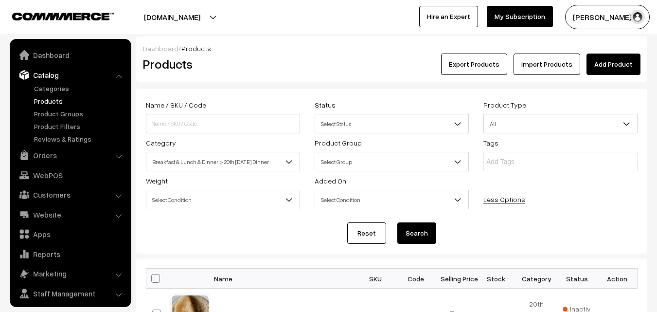
scroll to position [24, 0]
